Goal: Complete application form

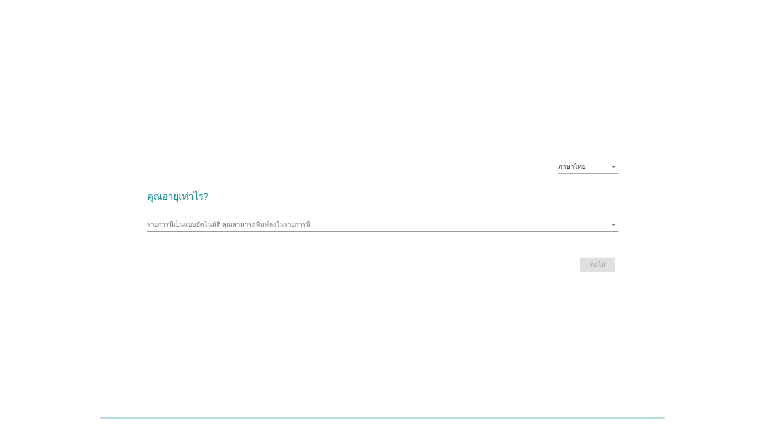
click at [612, 228] on icon "arrow_drop_down" at bounding box center [614, 225] width 10 height 10
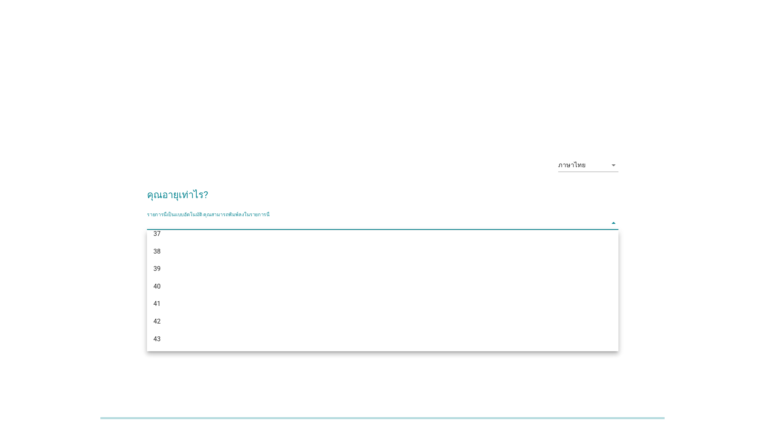
scroll to position [397, 0]
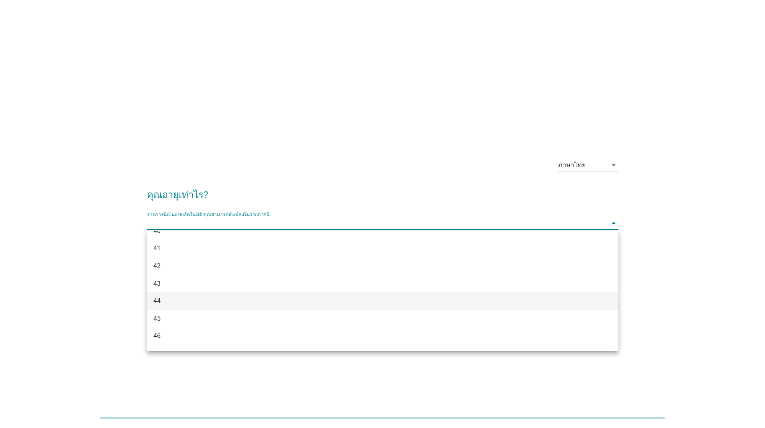
click at [160, 302] on div "44" at bounding box center [363, 301] width 421 height 10
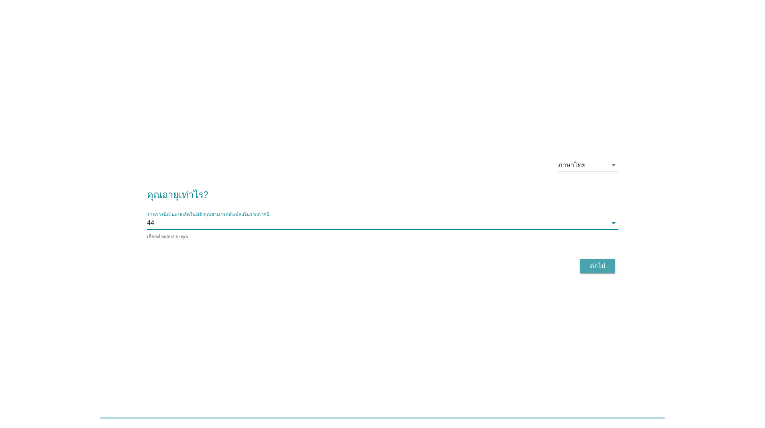
click at [601, 265] on div "ต่อไป" at bounding box center [598, 266] width 22 height 10
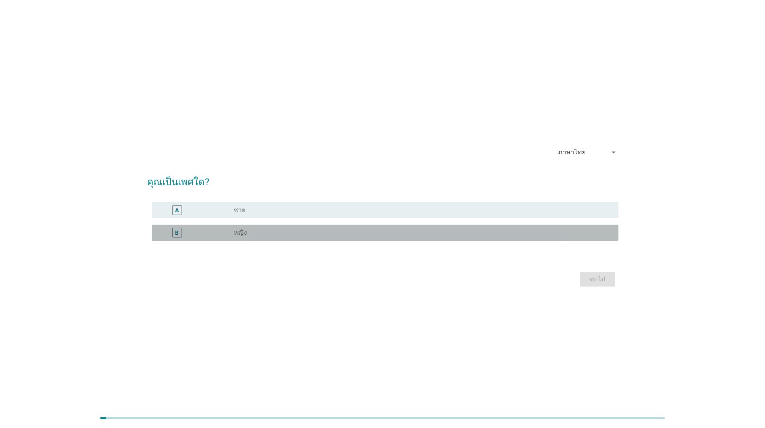
click at [249, 235] on div "radio_button_unchecked หญิง" at bounding box center [420, 233] width 372 height 8
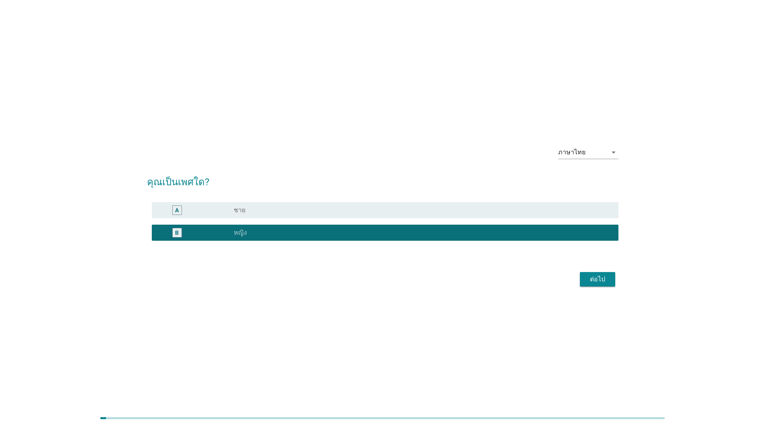
click at [587, 279] on div "ต่อไป" at bounding box center [598, 279] width 22 height 10
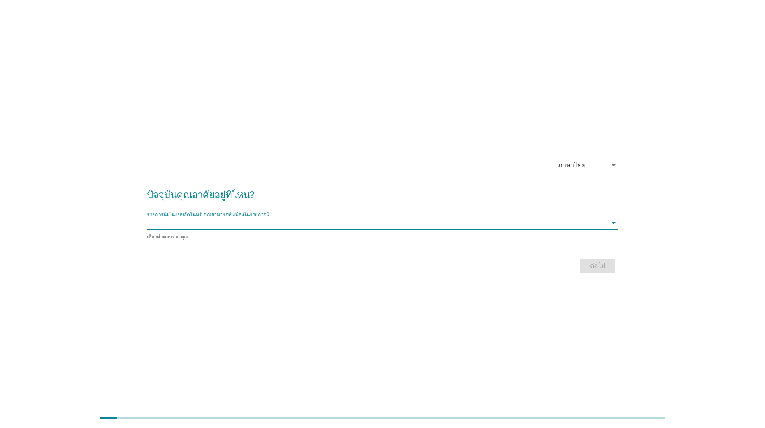
click at [167, 225] on input "รายการนี้เป็นแบบอัตโนมัติ คุณสามารถพิมพ์ลงในรายการนี้" at bounding box center [377, 223] width 460 height 13
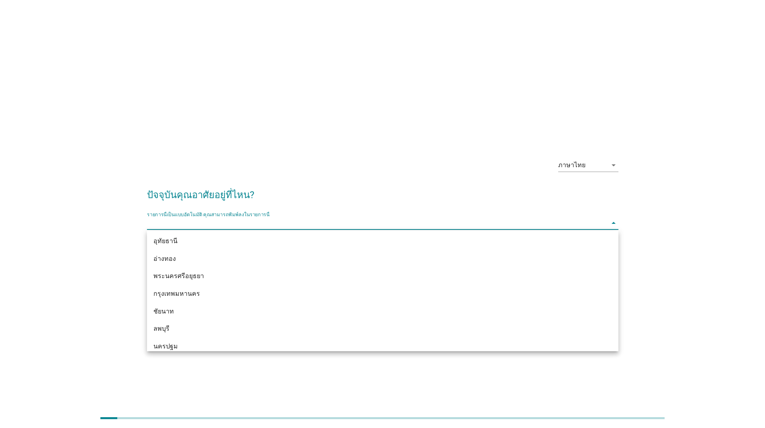
scroll to position [643, 0]
click at [164, 285] on div "กรุงเทพมหานคร" at bounding box center [363, 283] width 421 height 10
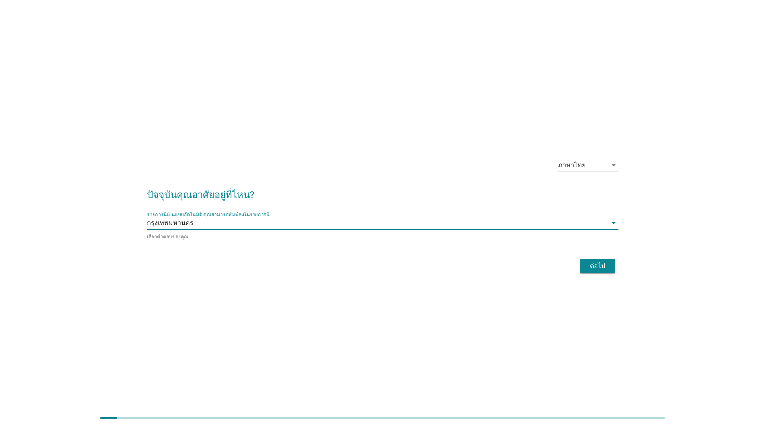
click at [593, 267] on div "ต่อไป" at bounding box center [598, 266] width 22 height 10
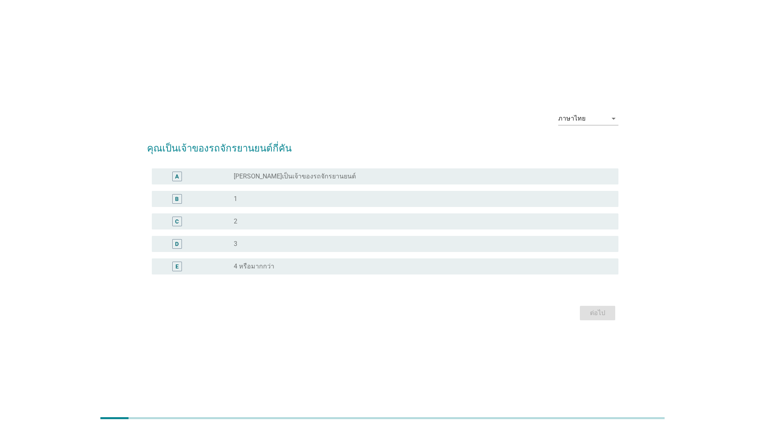
click at [246, 198] on div "radio_button_unchecked 1" at bounding box center [420, 199] width 372 height 8
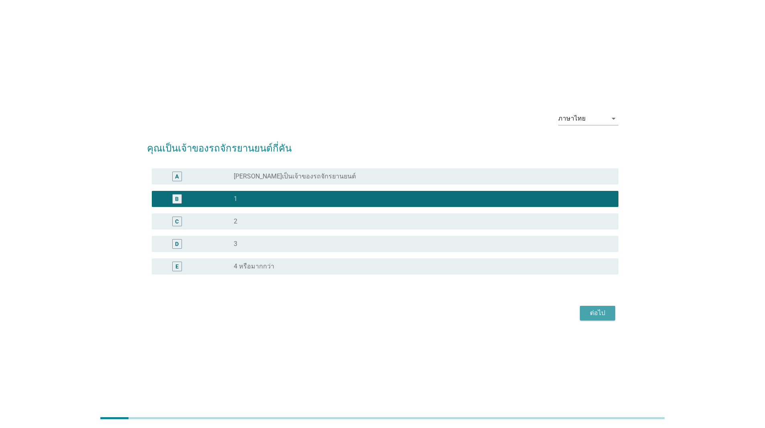
click at [597, 312] on div "ต่อไป" at bounding box center [598, 313] width 22 height 10
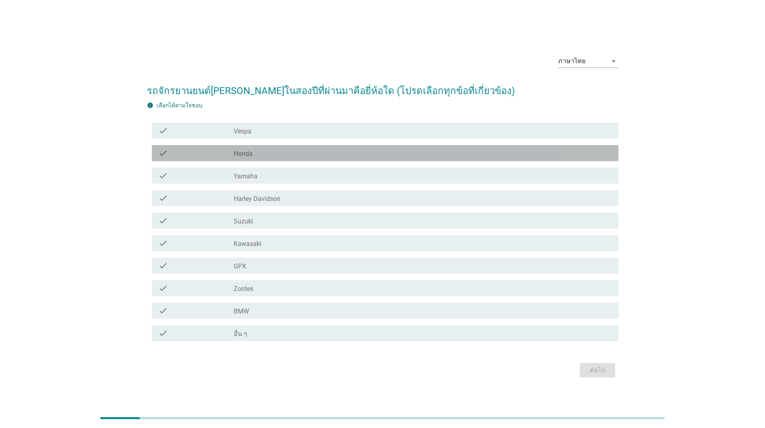
click at [254, 156] on div "check_box_outline_blank Honda" at bounding box center [423, 153] width 378 height 10
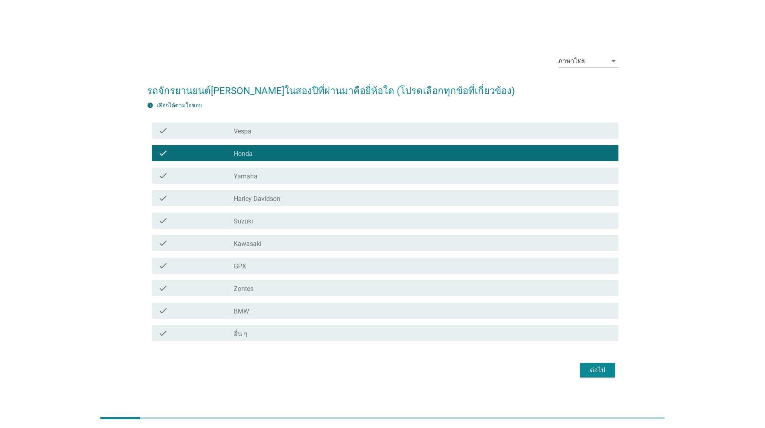
click at [605, 370] on div "ต่อไป" at bounding box center [598, 370] width 22 height 10
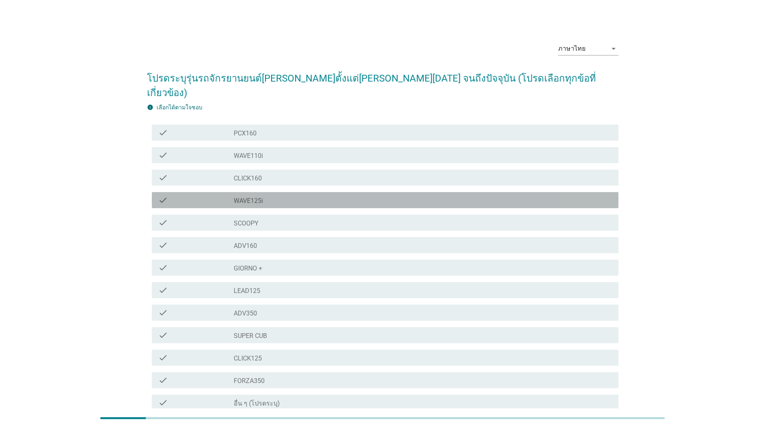
click at [261, 197] on label "WAVE125i" at bounding box center [248, 201] width 29 height 8
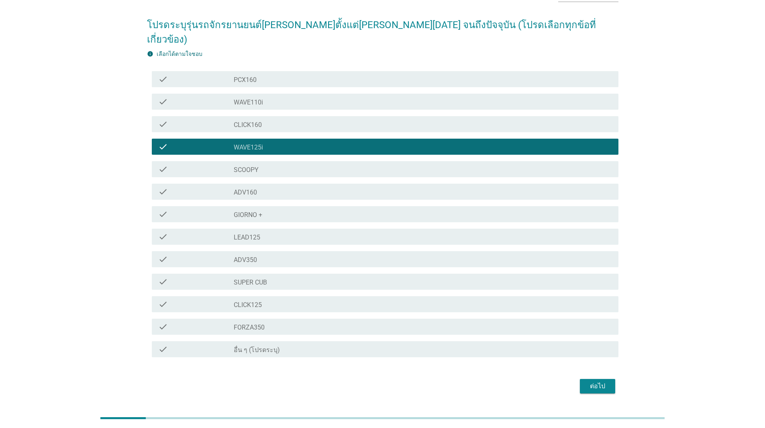
scroll to position [62, 0]
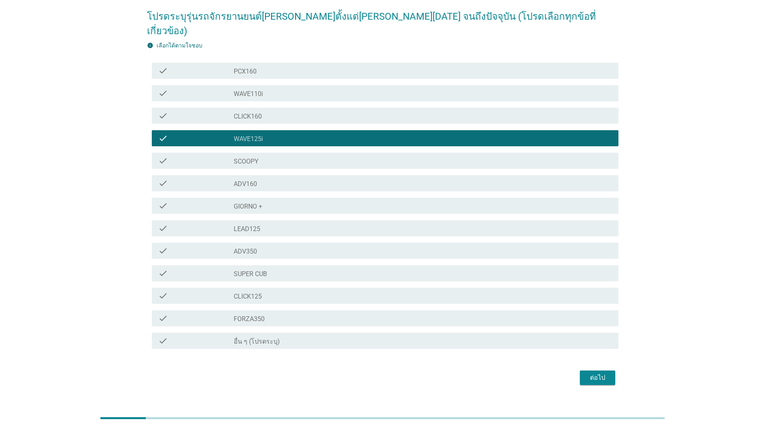
click at [599, 373] on div "ต่อไป" at bounding box center [598, 378] width 22 height 10
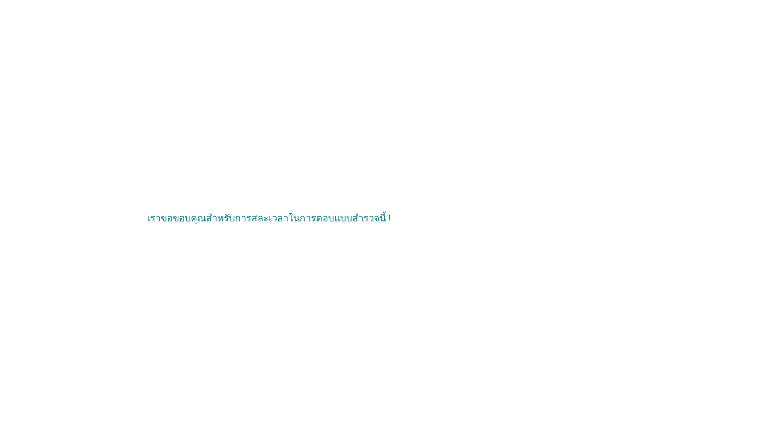
scroll to position [0, 0]
